Goal: Find specific page/section: Find specific page/section

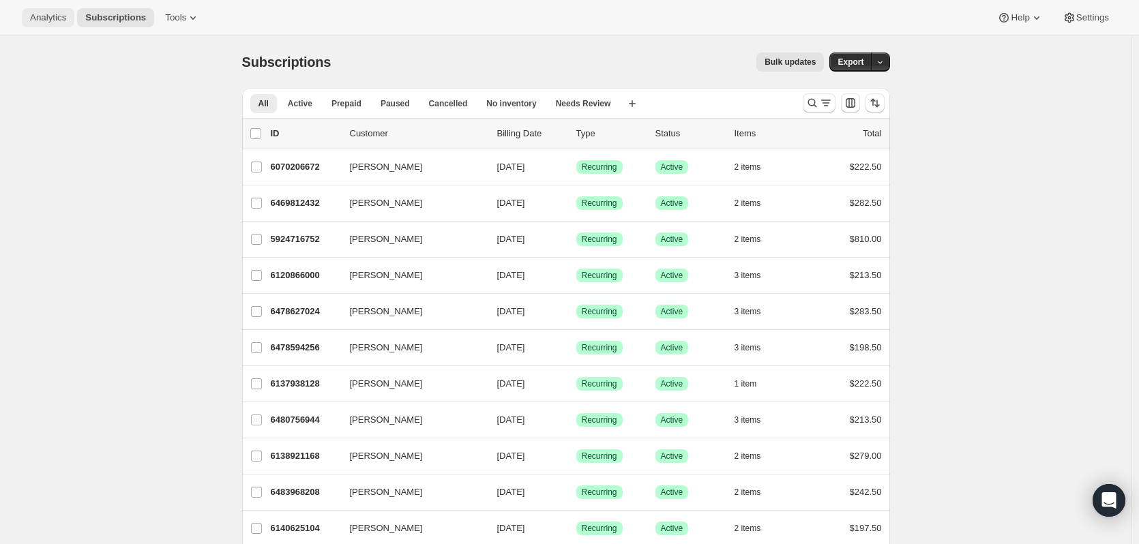
click at [29, 16] on button "Analytics" at bounding box center [48, 17] width 53 height 19
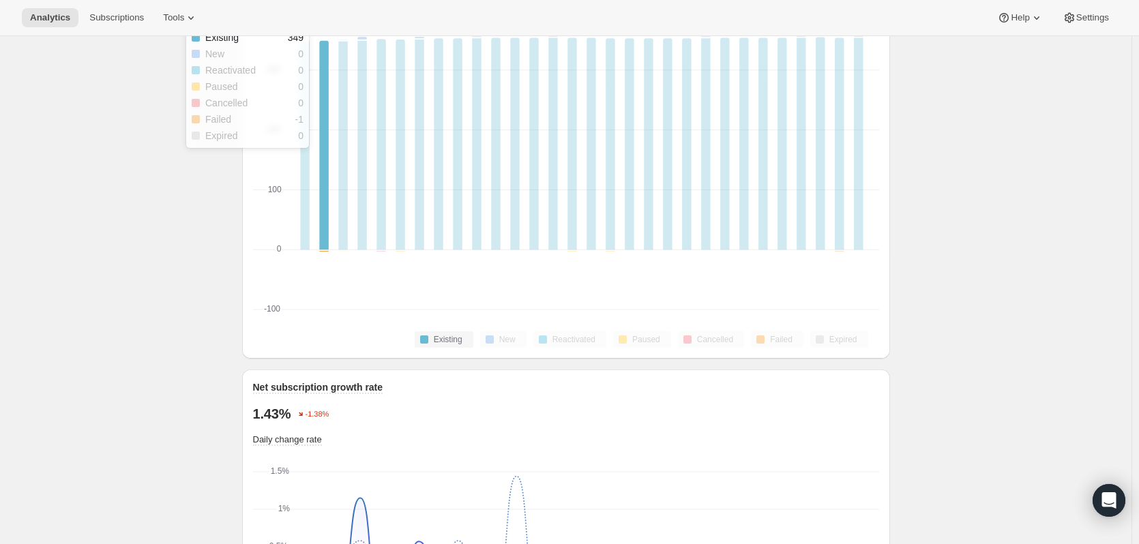
scroll to position [614, 0]
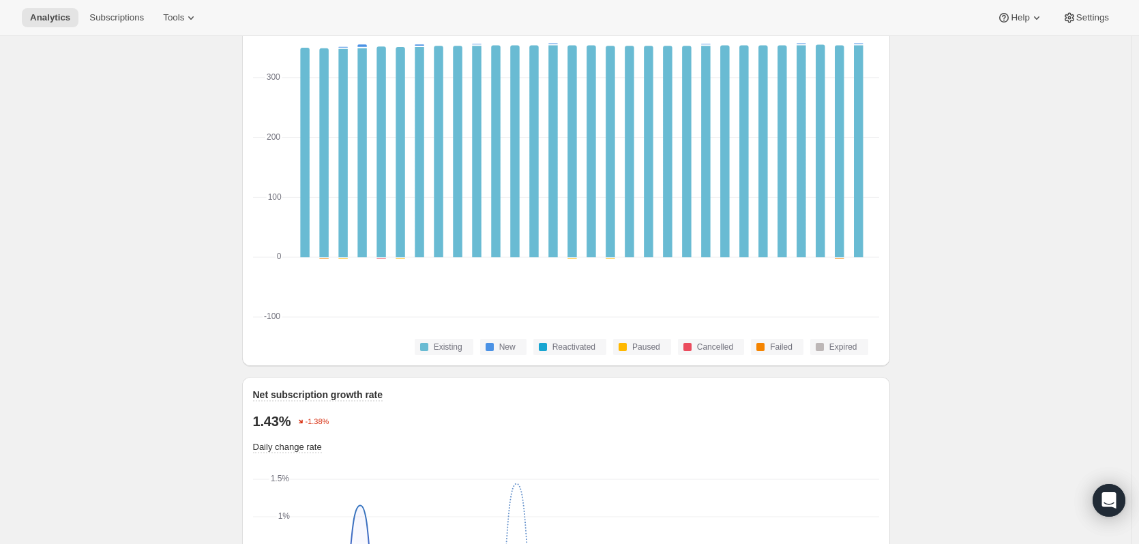
click at [114, 8] on div "Analytics Subscriptions Tools Help Settings" at bounding box center [569, 18] width 1139 height 36
click at [115, 16] on span "Subscriptions" at bounding box center [116, 17] width 55 height 11
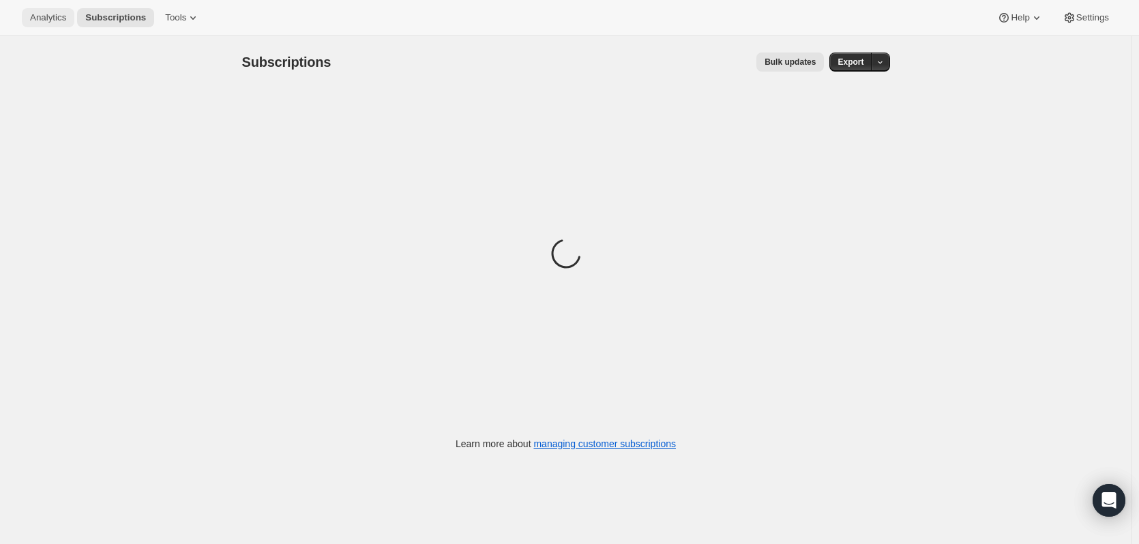
click at [50, 16] on span "Analytics" at bounding box center [48, 17] width 36 height 11
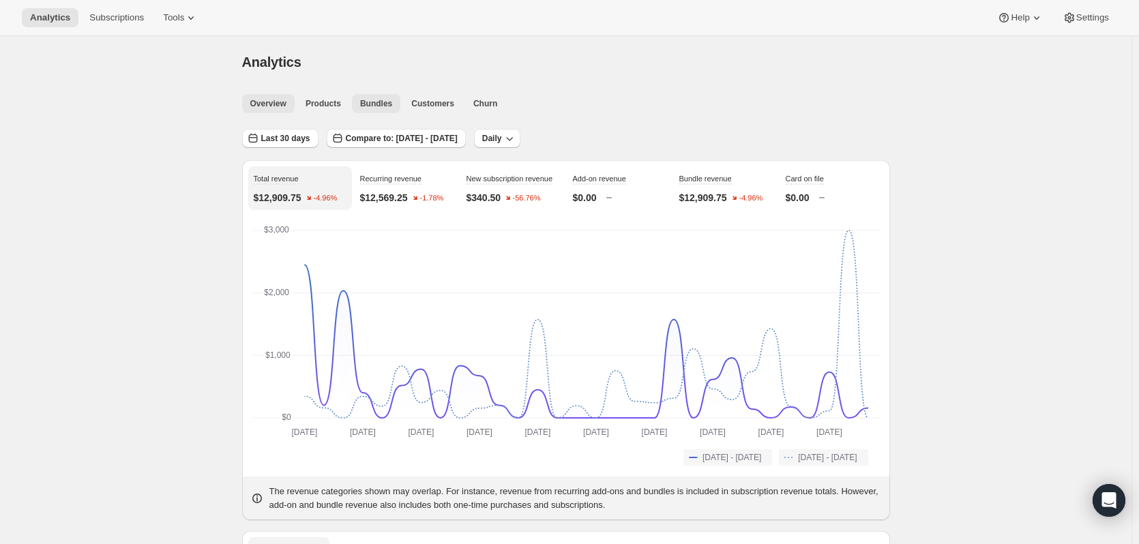
click at [369, 107] on span "Bundles" at bounding box center [376, 103] width 32 height 11
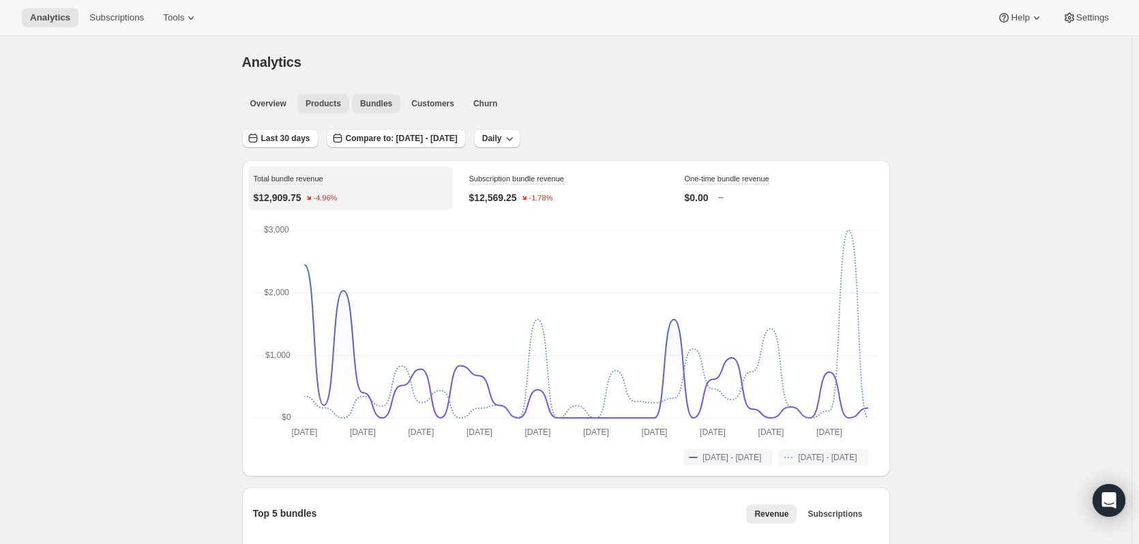
click at [308, 100] on span "Products" at bounding box center [323, 103] width 35 height 11
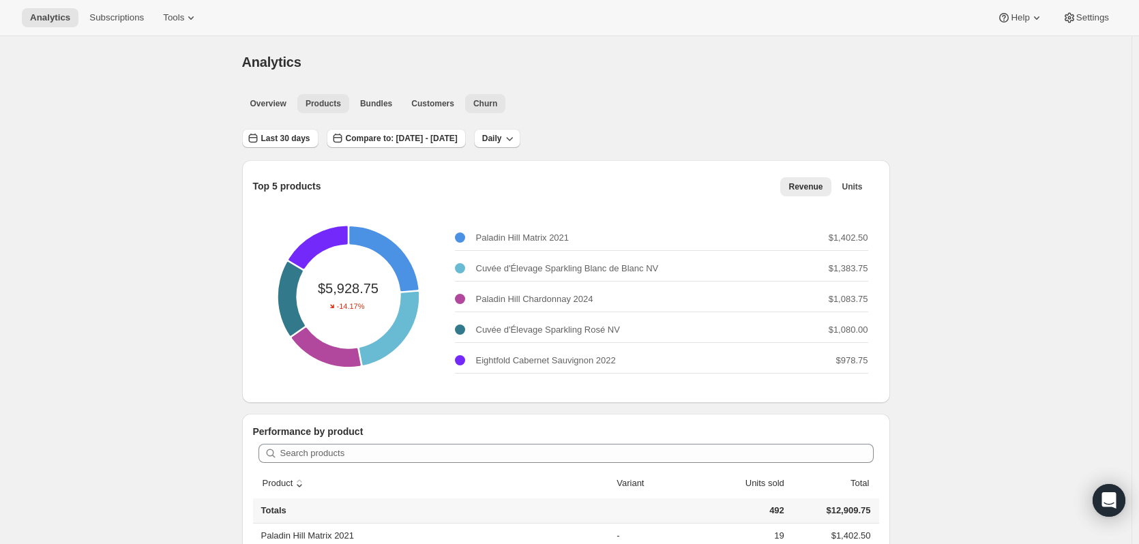
click at [473, 106] on span "Churn" at bounding box center [485, 103] width 24 height 11
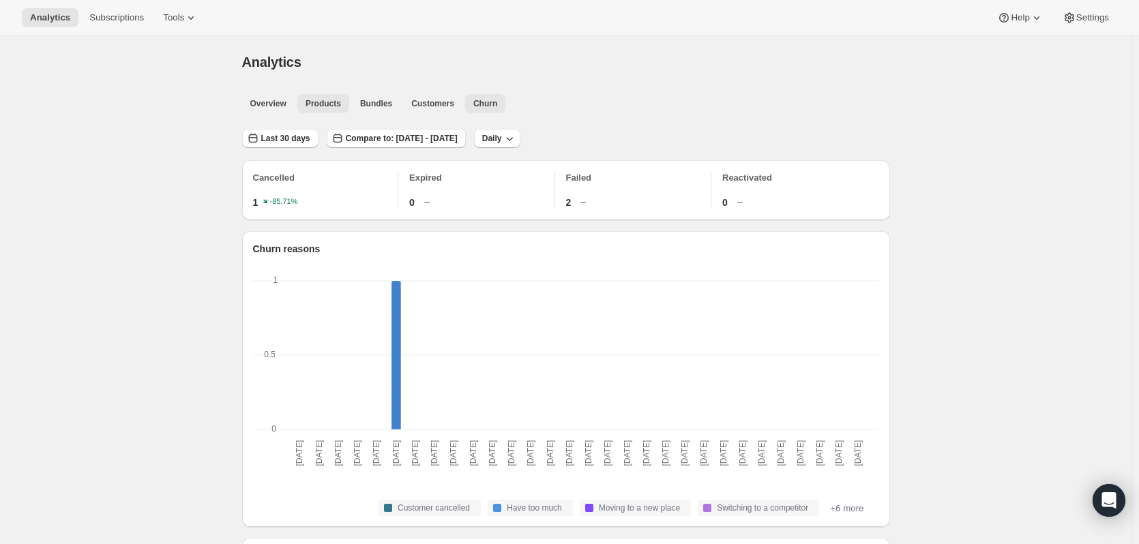
click at [309, 104] on span "Products" at bounding box center [323, 103] width 35 height 11
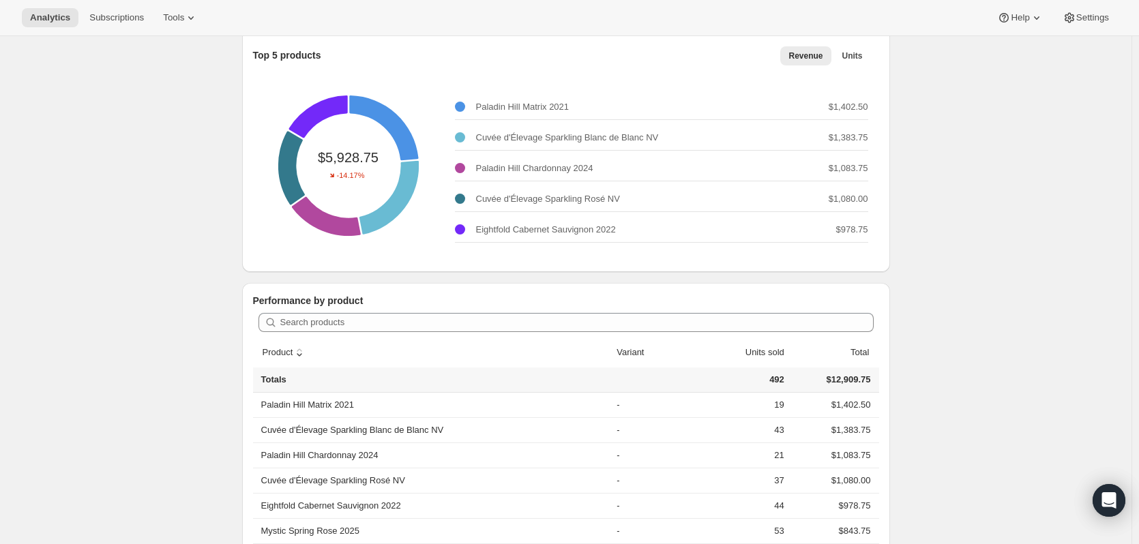
scroll to position [136, 0]
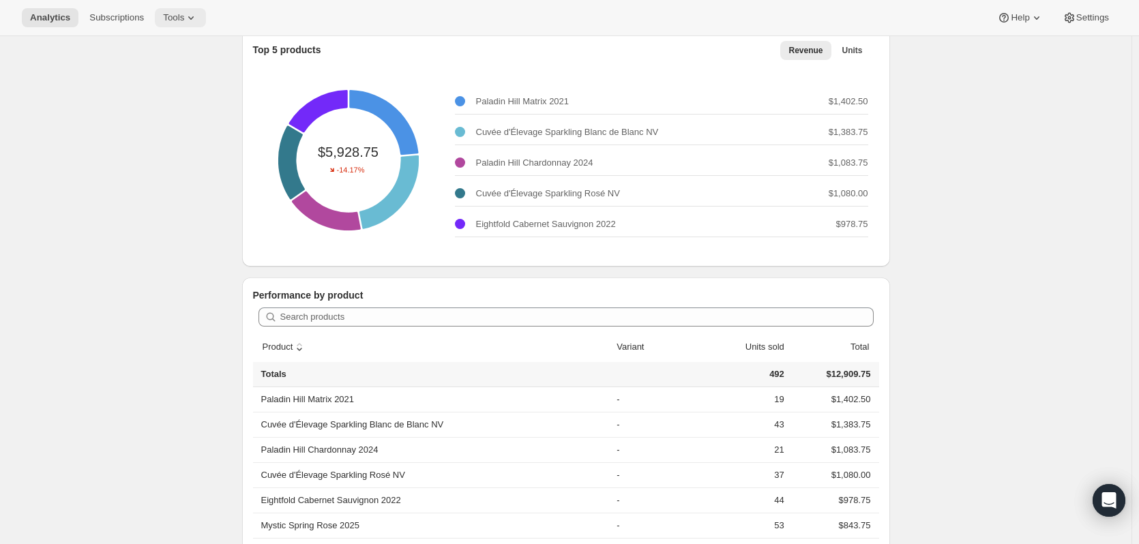
click at [177, 14] on span "Tools" at bounding box center [173, 17] width 21 height 11
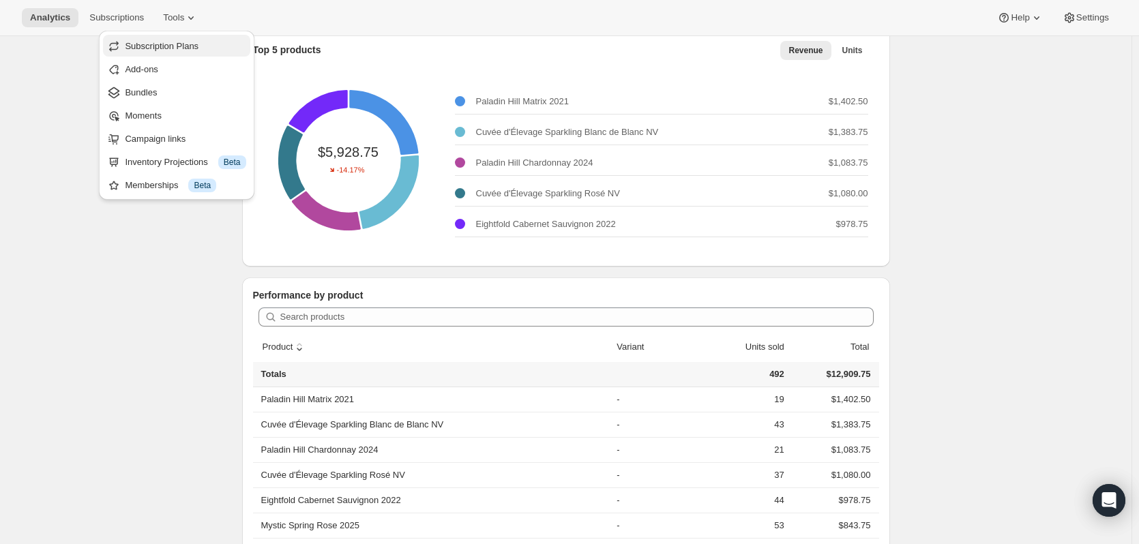
click at [158, 50] on span "Subscription Plans" at bounding box center [162, 46] width 74 height 10
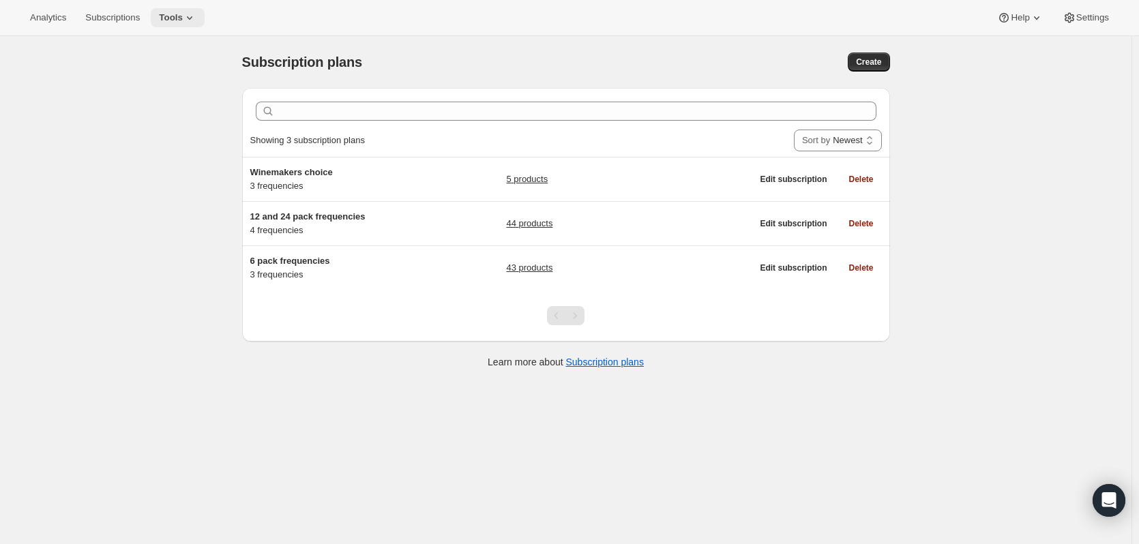
click at [174, 16] on span "Tools" at bounding box center [171, 17] width 24 height 11
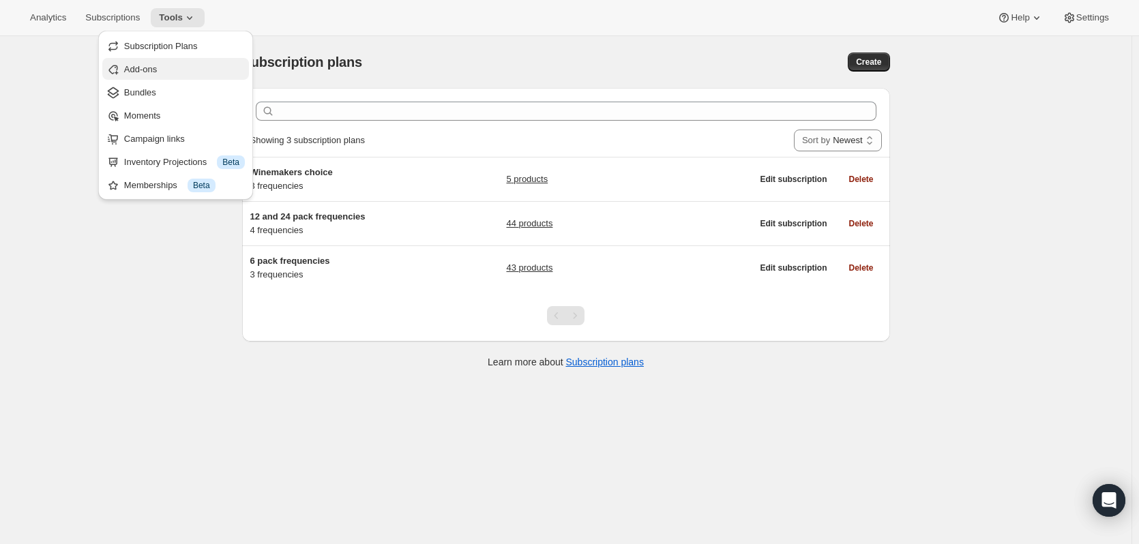
click at [190, 79] on button "Add-ons" at bounding box center [175, 69] width 147 height 22
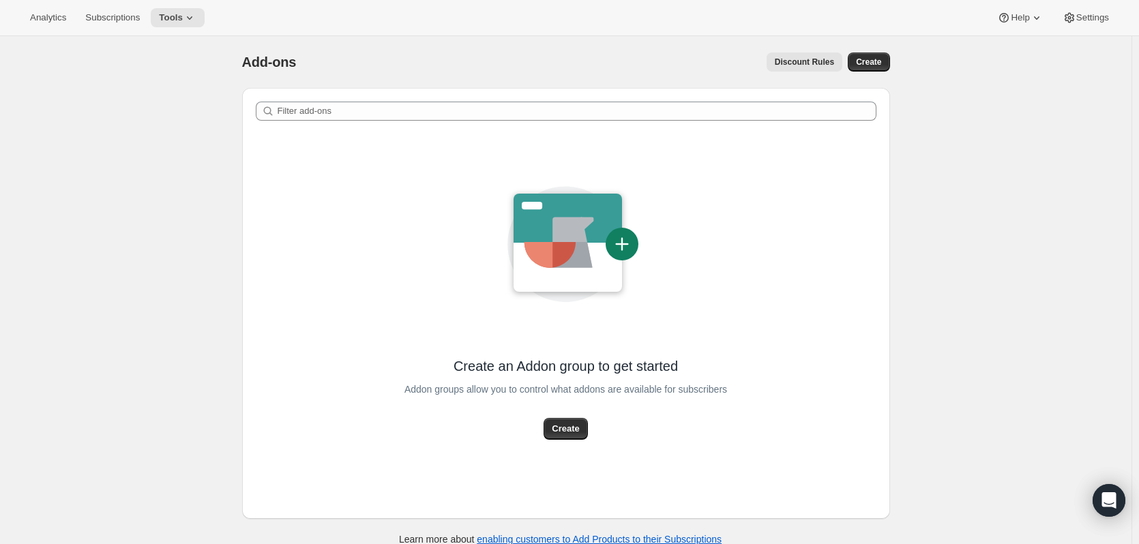
scroll to position [36, 0]
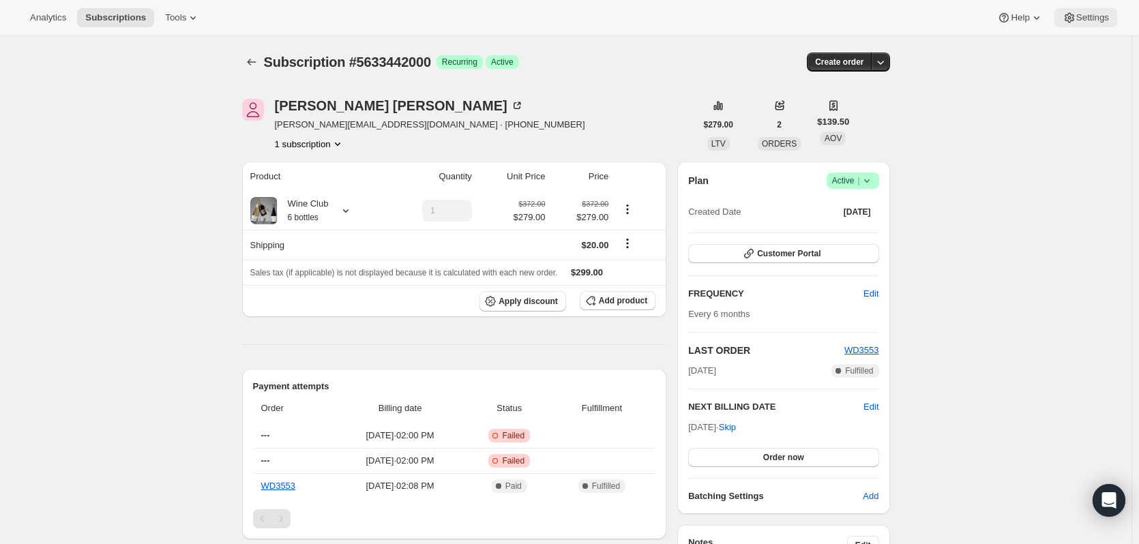
click at [1072, 16] on icon at bounding box center [1070, 18] width 14 height 14
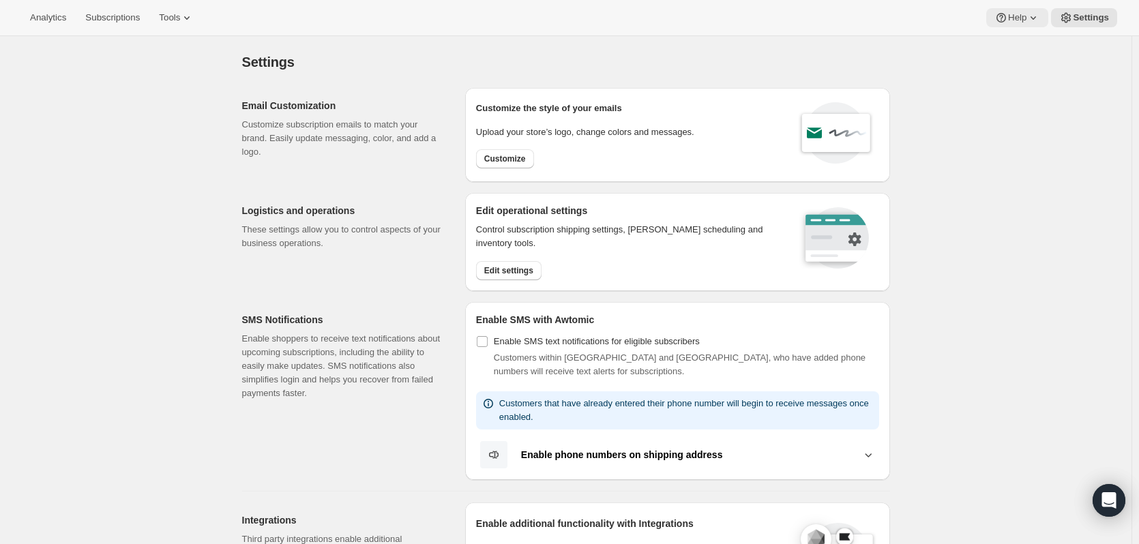
click at [1032, 20] on icon at bounding box center [1034, 18] width 14 height 14
click at [1027, 43] on span "Setup guide" at bounding box center [1020, 46] width 47 height 10
